Goal: Transaction & Acquisition: Purchase product/service

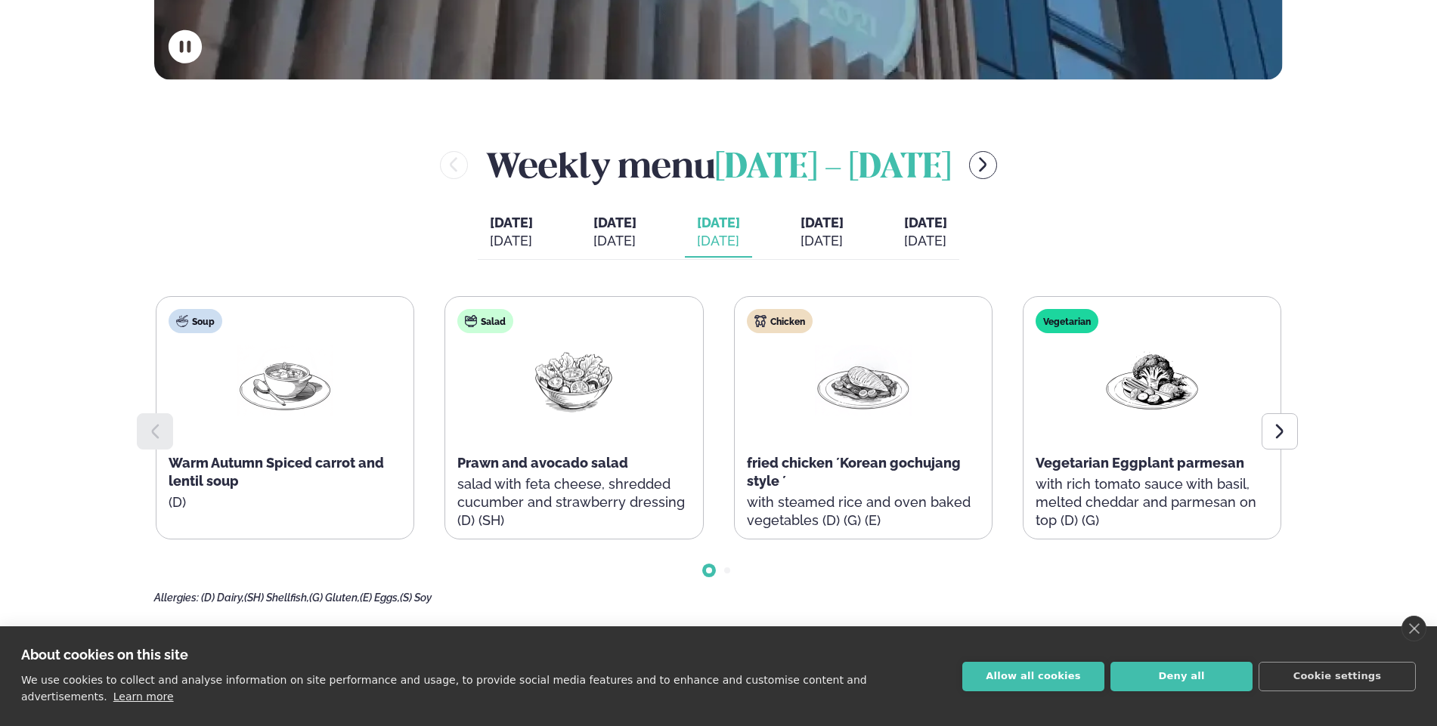
scroll to position [640, 0]
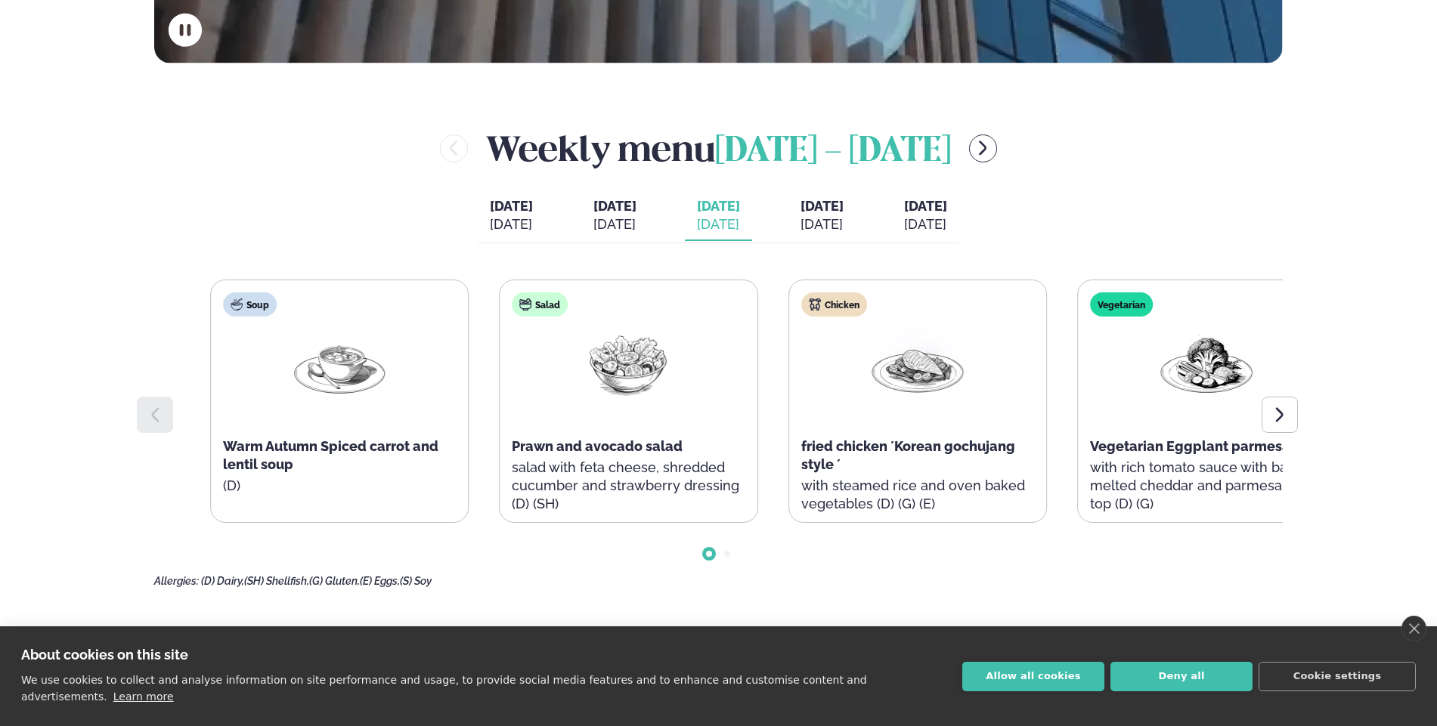
click at [952, 448] on span "fried chicken ´Korean gochujang style ´" at bounding box center [908, 455] width 214 height 34
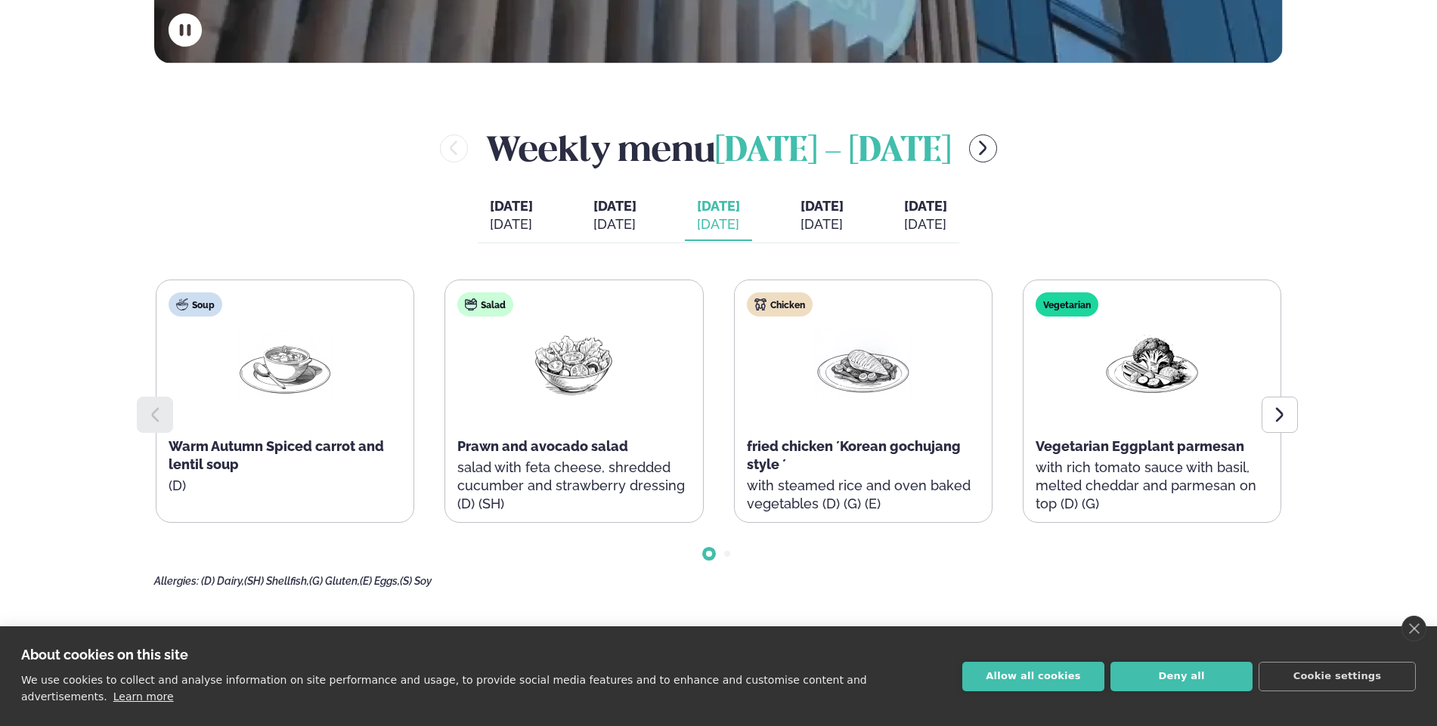
click at [952, 448] on span "fried chicken ´Korean gochujang style ´" at bounding box center [854, 455] width 214 height 34
click at [990, 429] on div "Chicken fried chicken ´Korean gochujang style ´ with steamed rice and oven bake…" at bounding box center [863, 410] width 257 height 260
click at [897, 447] on span "fried chicken ´Korean gochujang style ´" at bounding box center [854, 455] width 214 height 34
click at [907, 447] on span "fried chicken ´Korean gochujang style ´" at bounding box center [854, 455] width 214 height 34
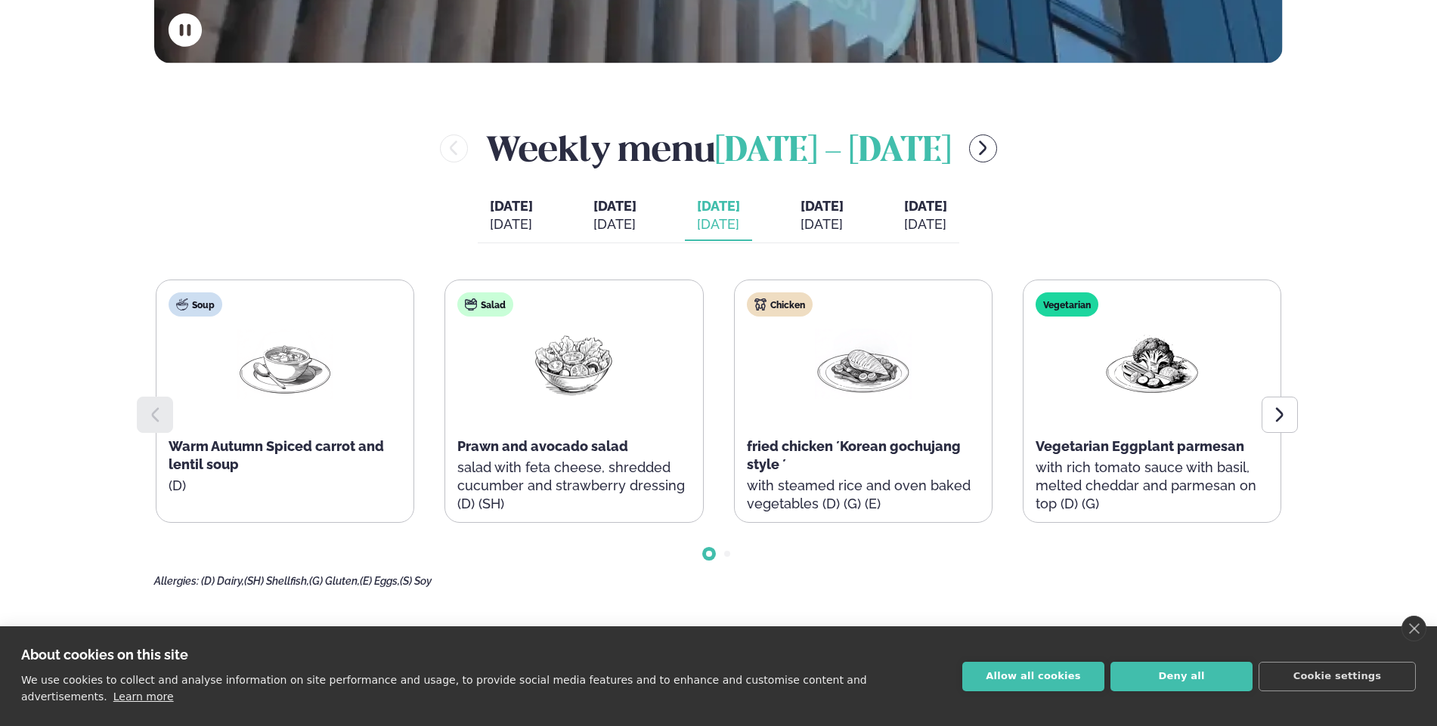
click at [907, 447] on span "fried chicken ´Korean gochujang style ´" at bounding box center [854, 455] width 214 height 34
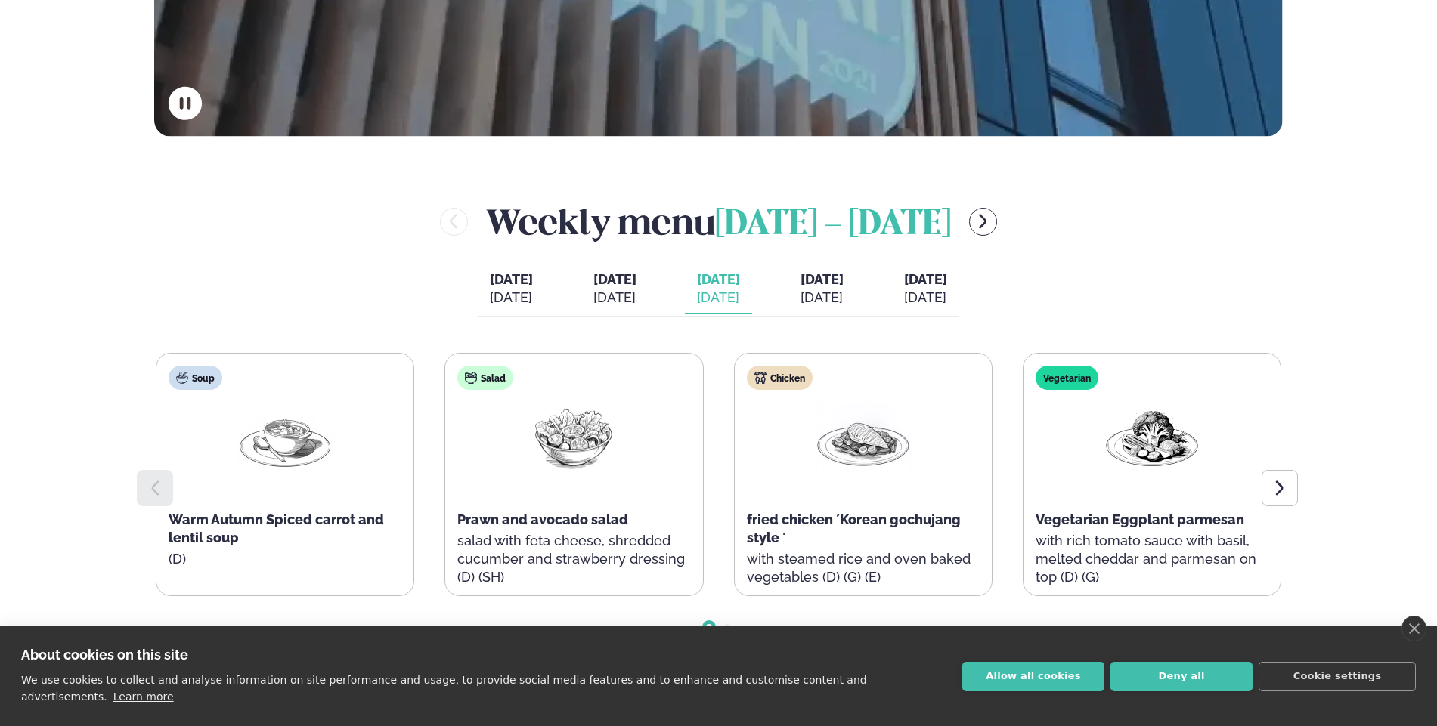
scroll to position [562, 0]
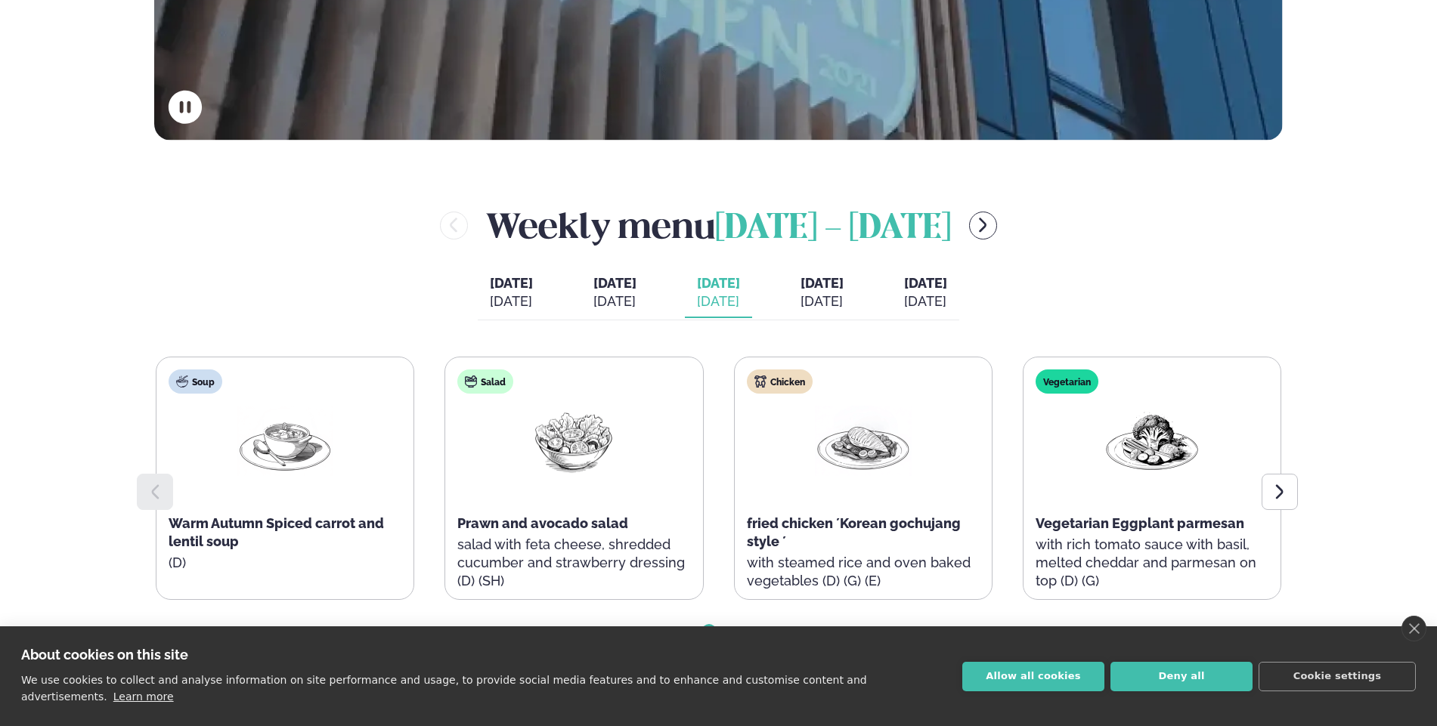
click at [842, 285] on span "[DATE]" at bounding box center [822, 283] width 43 height 16
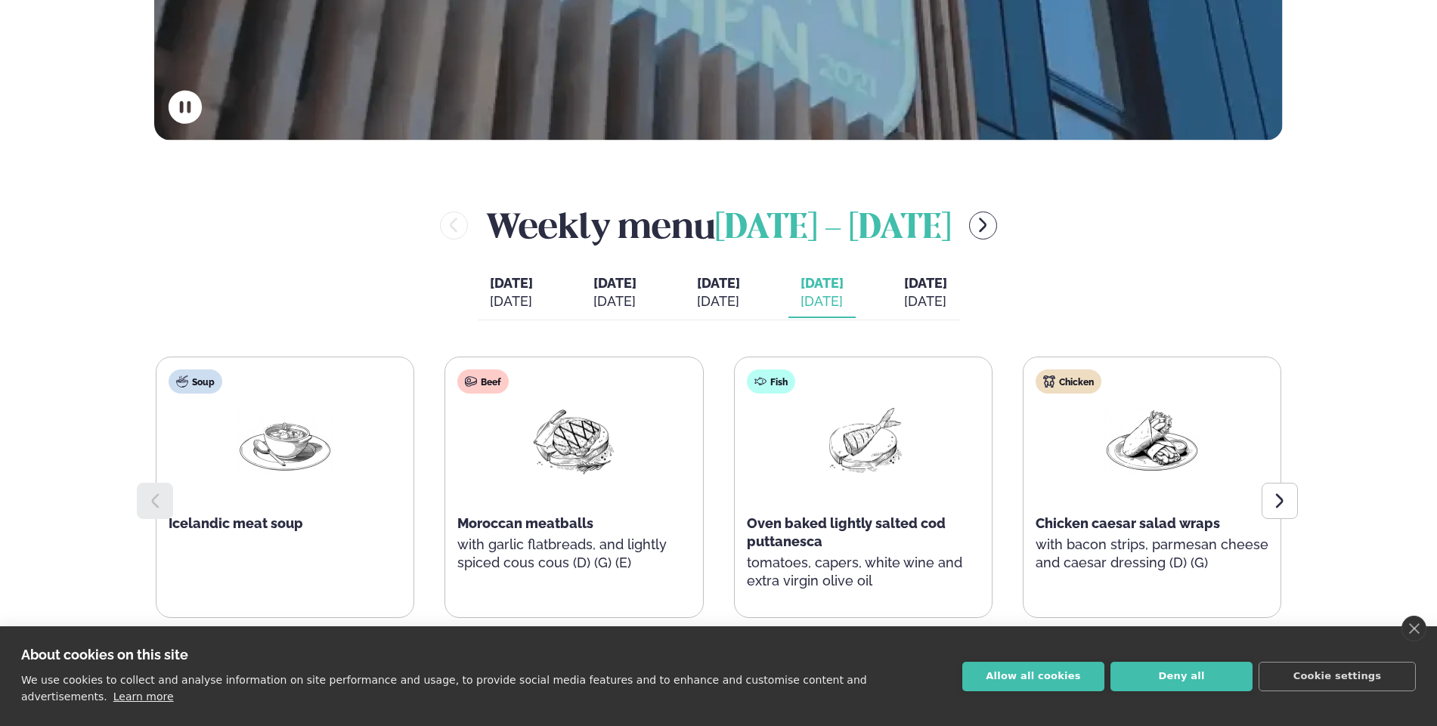
click at [932, 280] on span "[DATE]" at bounding box center [925, 283] width 43 height 16
